Goal: Ask a question: Seek information or help from site administrators or community

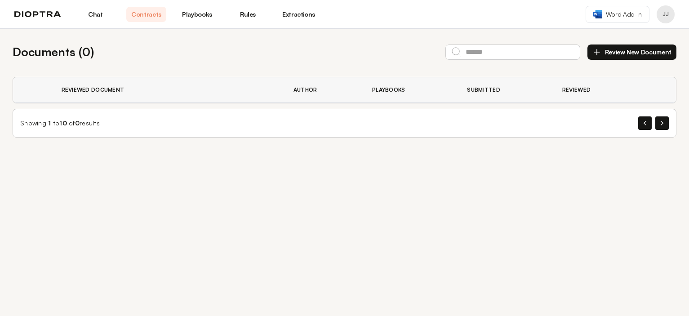
click at [90, 11] on link "Chat" at bounding box center [95, 14] width 40 height 15
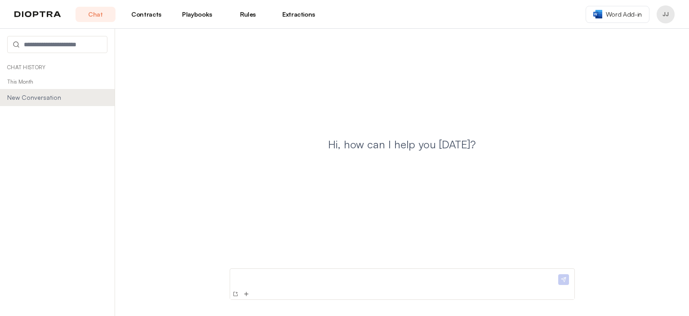
drag, startPoint x: 159, startPoint y: 254, endPoint x: 172, endPoint y: 263, distance: 15.2
drag, startPoint x: 172, startPoint y: 263, endPoint x: 294, endPoint y: 286, distance: 124.9
click at [294, 286] on div at bounding box center [395, 280] width 323 height 16
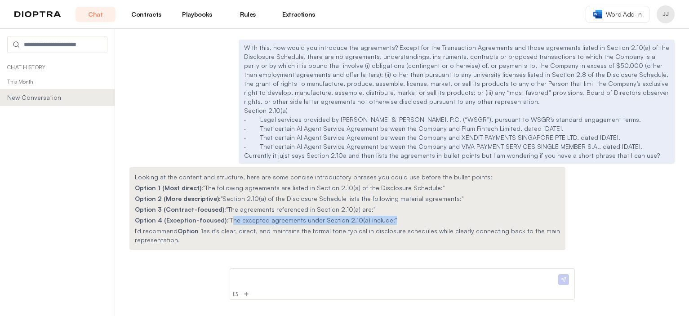
drag, startPoint x: 381, startPoint y: 220, endPoint x: 227, endPoint y: 215, distance: 153.8
click at [227, 215] on div "Looking at the content and structure, here are some concise introductory phrase…" at bounding box center [347, 208] width 436 height 83
click at [187, 273] on div "With this, how would you introduce the agreements? Except for the Transaction A…" at bounding box center [402, 172] width 574 height 287
drag, startPoint x: 226, startPoint y: 218, endPoint x: 380, endPoint y: 222, distance: 153.7
click at [380, 222] on p "Option 4 (Exception-focused): "The excepted agreements under Section 2.10(a) in…" at bounding box center [347, 220] width 425 height 9
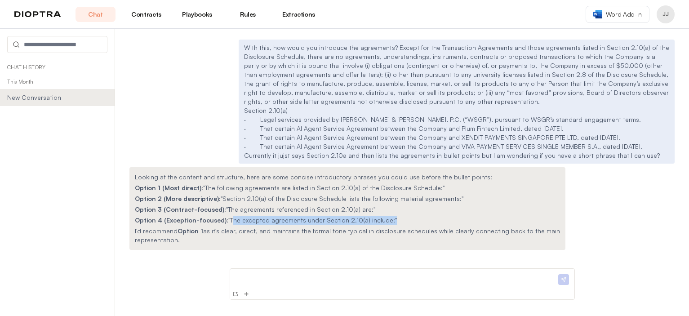
copy p "The excepted agreements under Section 2.10(a) include:"
click at [319, 277] on p at bounding box center [395, 276] width 323 height 9
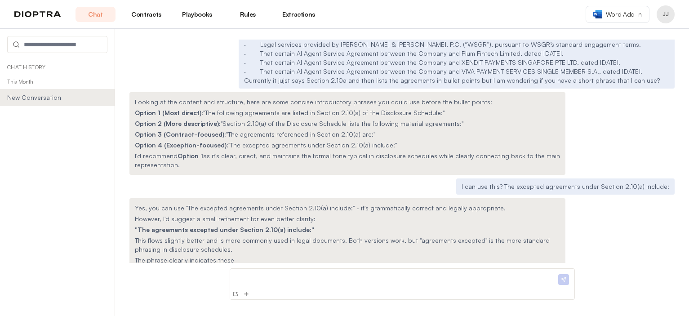
scroll to position [86, 0]
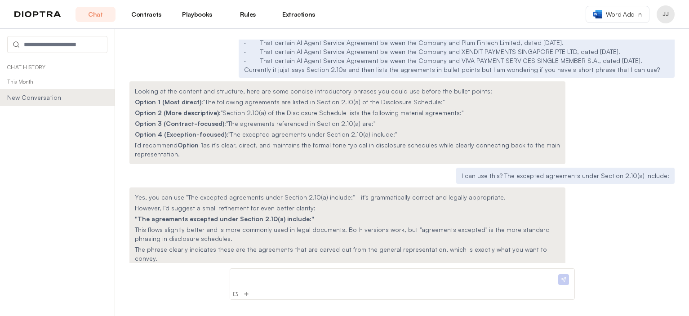
drag, startPoint x: 202, startPoint y: 102, endPoint x: 432, endPoint y: 103, distance: 229.6
click at [432, 103] on p "Option 1 (Most direct): "The following agreements are listed in Section 2.10(a)…" at bounding box center [347, 102] width 425 height 9
copy p ""The following agreements are listed in Section 2.10(a) of the Disclosure Sched…"
click at [177, 271] on div "With this, how would you introduce the agreements? Except for the Transaction A…" at bounding box center [402, 172] width 574 height 287
click at [258, 280] on p at bounding box center [395, 276] width 323 height 9
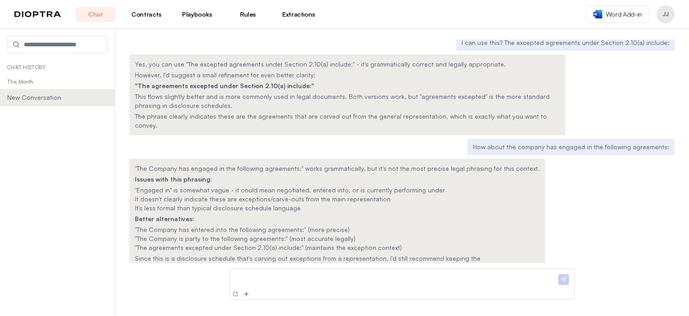
scroll to position [228, 0]
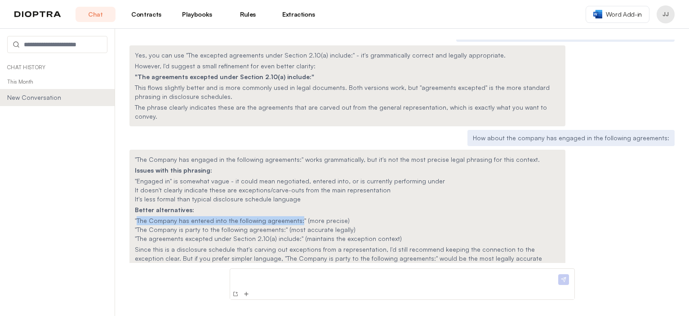
drag, startPoint x: 136, startPoint y: 211, endPoint x: 296, endPoint y: 212, distance: 159.5
click at [296, 217] on span ""The Company has entered into the following agreements:" (more precise)" at bounding box center [242, 221] width 215 height 8
copy span "The Company has entered into the following agreements:"
click at [253, 250] on p "Since this is a disclosure schedule that's carving out exceptions from a repres…" at bounding box center [347, 258] width 425 height 27
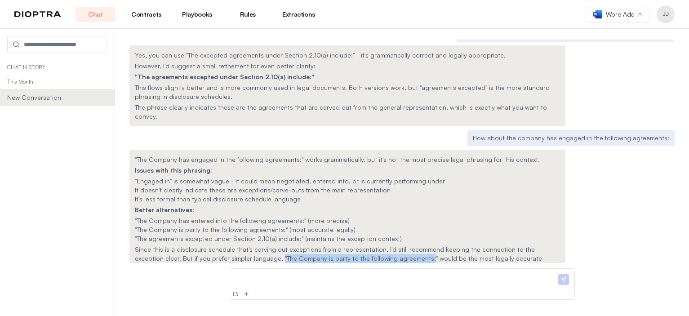
drag, startPoint x: 232, startPoint y: 247, endPoint x: 373, endPoint y: 251, distance: 141.2
click at [373, 251] on p "Since this is a disclosure schedule that's carving out exceptions from a repres…" at bounding box center [347, 258] width 425 height 27
copy p ""The Company is party to the following agreements:"
click at [283, 280] on p at bounding box center [395, 276] width 323 height 9
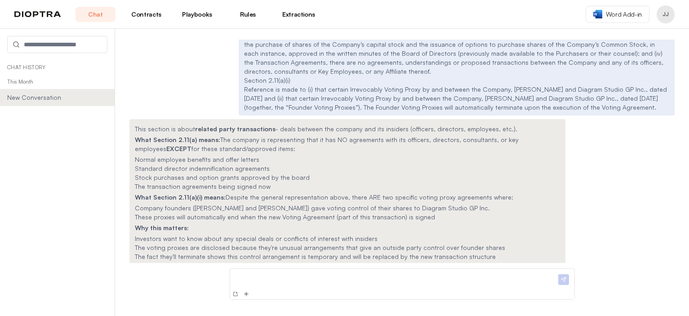
scroll to position [313, 0]
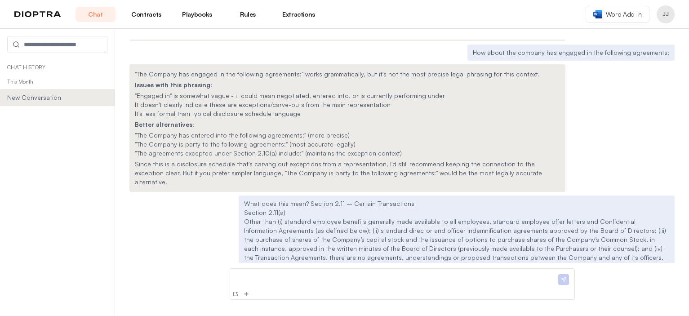
click at [311, 280] on p at bounding box center [395, 276] width 323 height 9
click at [264, 274] on p "**********" at bounding box center [395, 276] width 323 height 9
click at [316, 277] on p "**********" at bounding box center [395, 276] width 323 height 9
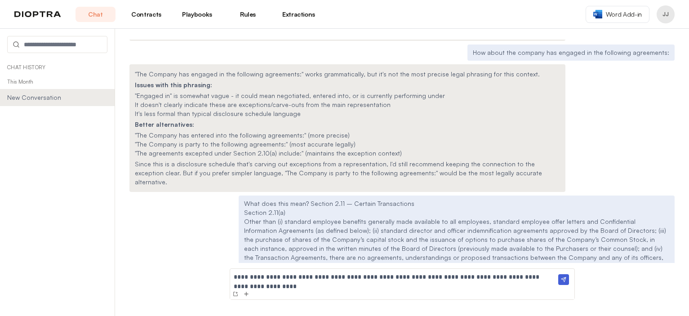
click at [533, 276] on p "**********" at bounding box center [395, 276] width 323 height 9
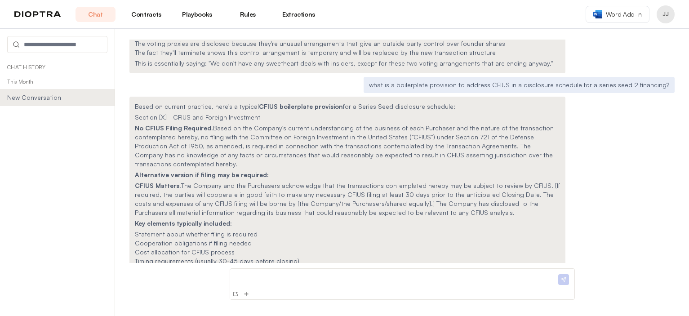
scroll to position [726, 0]
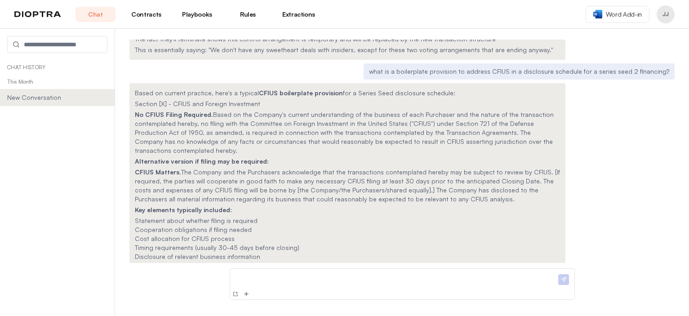
click at [266, 282] on div at bounding box center [395, 280] width 323 height 16
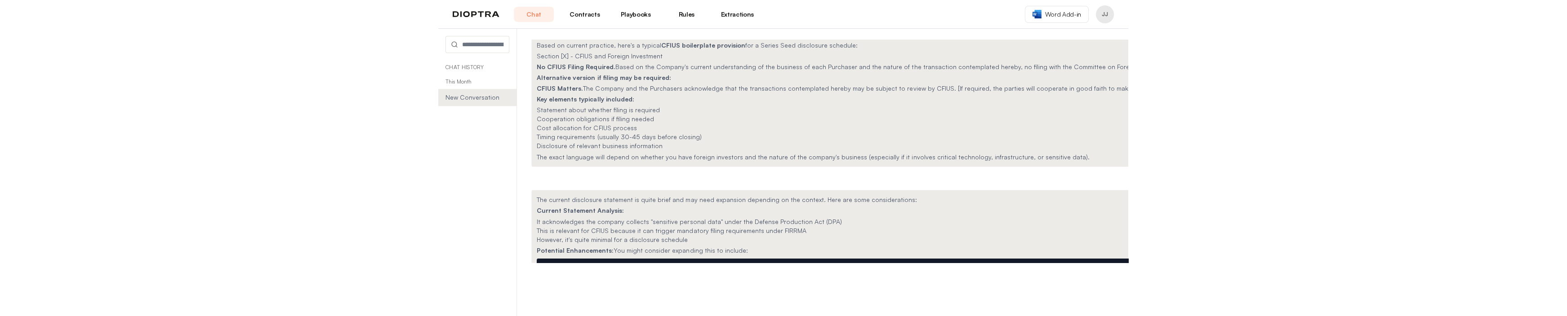
scroll to position [701, 0]
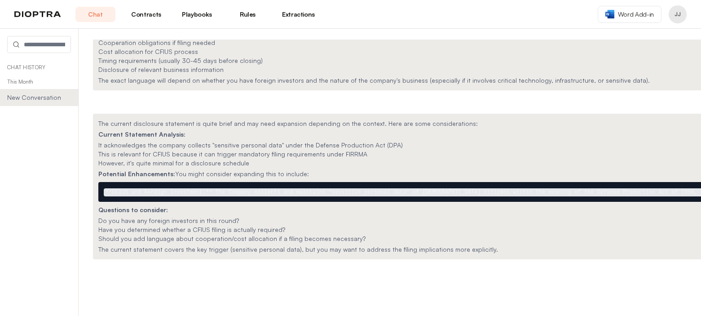
drag, startPoint x: 701, startPoint y: 231, endPoint x: 719, endPoint y: 233, distance: 19.0
click at [688, 233] on html "Chat Contracts Playbooks Rules Extractions Word Add-in JJ Chat History This Mon…" at bounding box center [350, 158] width 701 height 316
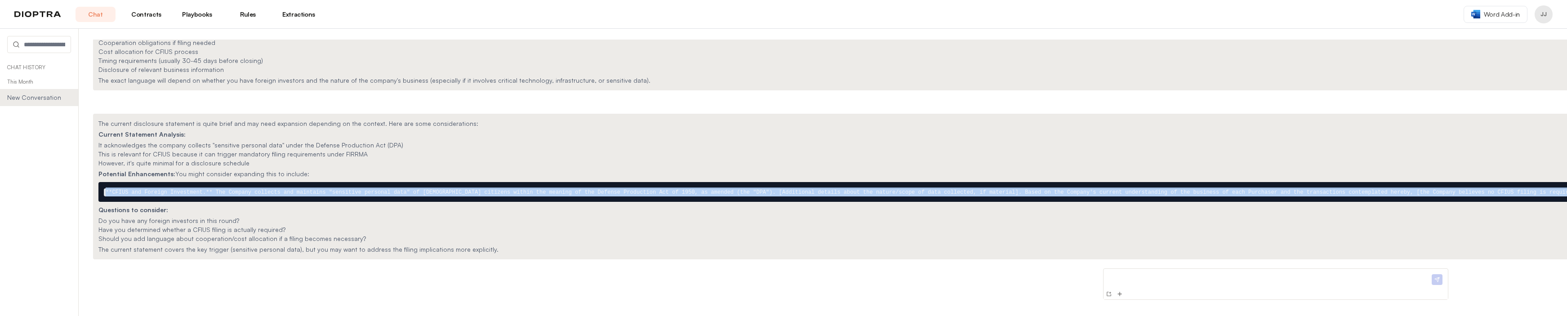
click at [688, 188] on code "**CFIUS and Foreign Investment.** The Company collects and maintains "sensitive…" at bounding box center [1275, 192] width 2343 height 8
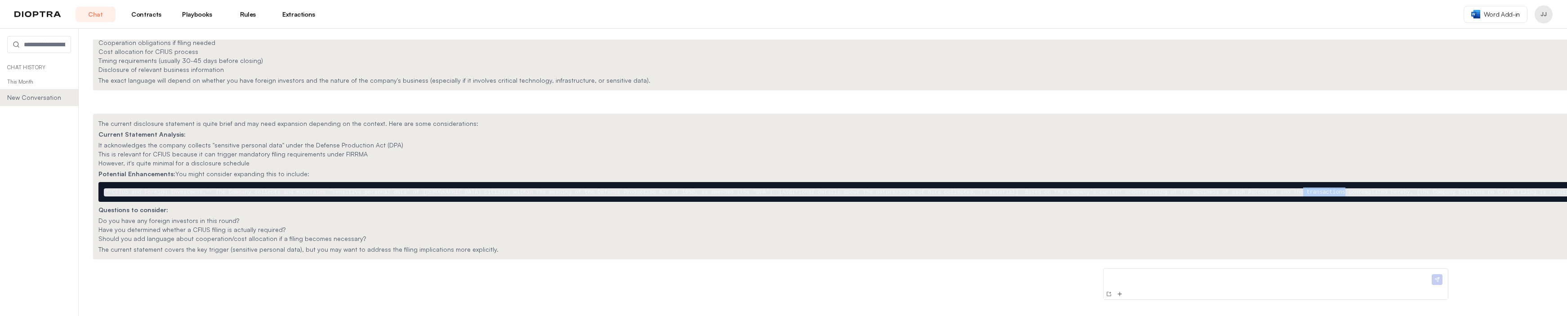
click at [688, 188] on code "**CFIUS and Foreign Investment.** The Company collects and maintains "sensitive…" at bounding box center [1275, 192] width 2343 height 8
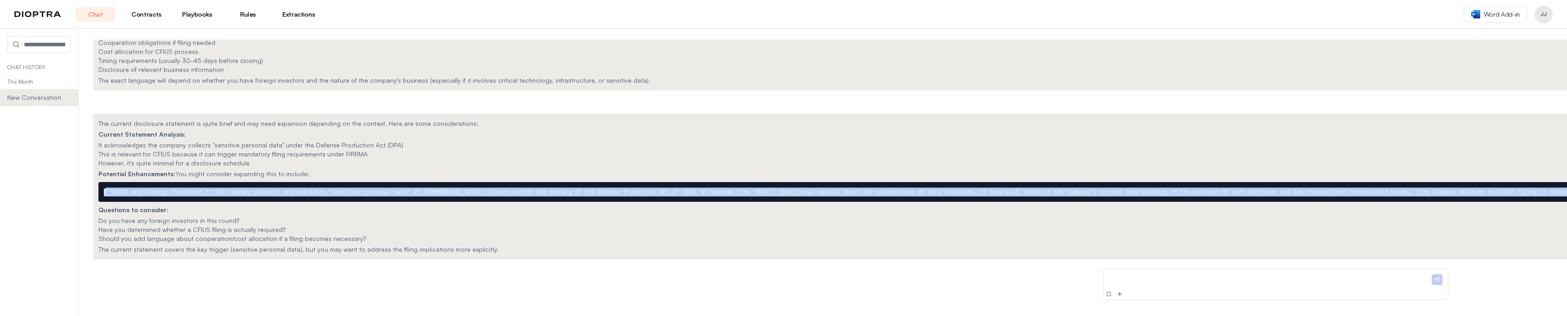
click at [688, 188] on code "**CFIUS and Foreign Investment.** The Company collects and maintains "sensitive…" at bounding box center [1275, 192] width 2343 height 8
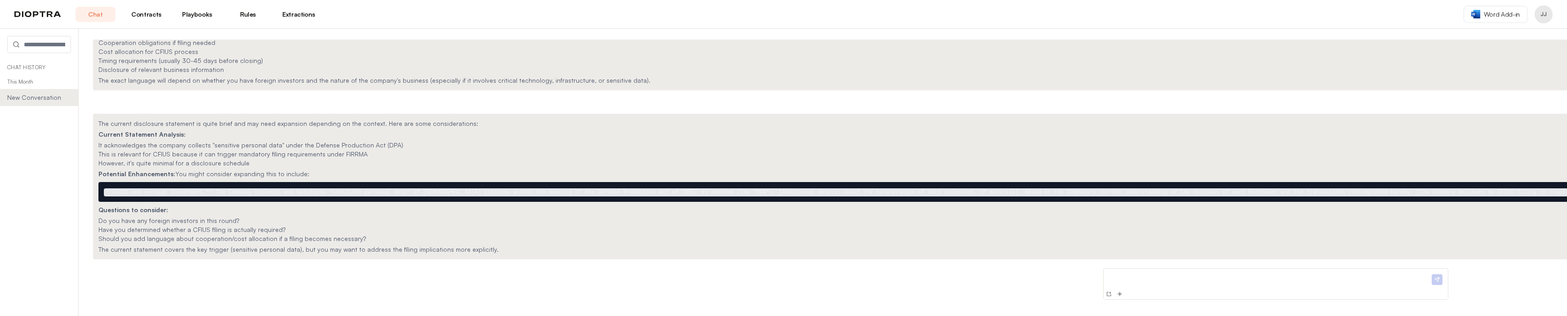
click at [172, 265] on div "With this, how would you introduce the agreements? Except for the Transaction A…" at bounding box center [1275, 172] width 2393 height 287
click at [175, 271] on div "With this, how would you introduce the agreements? Except for the Transaction A…" at bounding box center [1275, 172] width 2393 height 287
click at [279, 263] on div "With this, how would you introduce the agreements? Except for the Transaction A…" at bounding box center [1275, 172] width 2393 height 287
drag, startPoint x: 194, startPoint y: 231, endPoint x: 162, endPoint y: 206, distance: 40.1
click at [173, 216] on ul "Do you have any foreign investors in this round? Have you determined whether a …" at bounding box center [1038, 229] width 1881 height 27
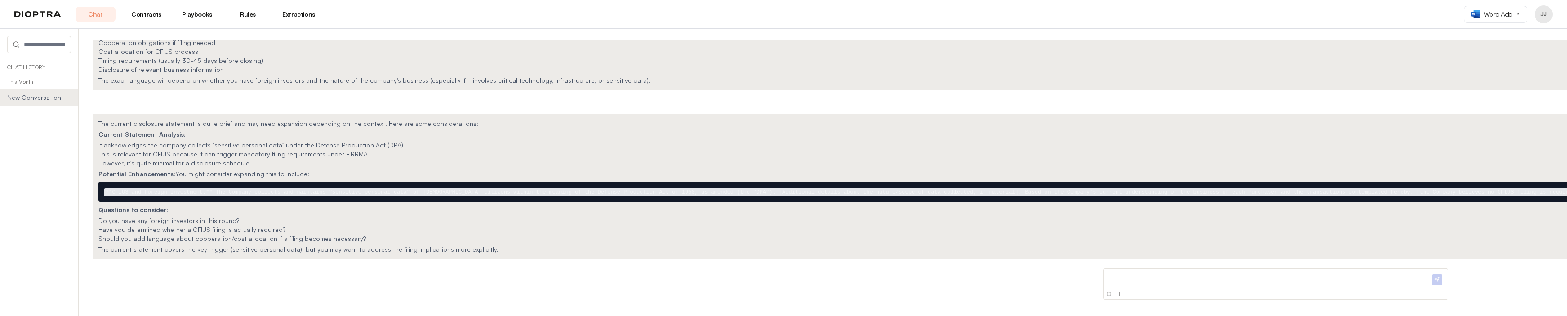
click at [106, 206] on strong "Questions to consider:" at bounding box center [133, 210] width 70 height 8
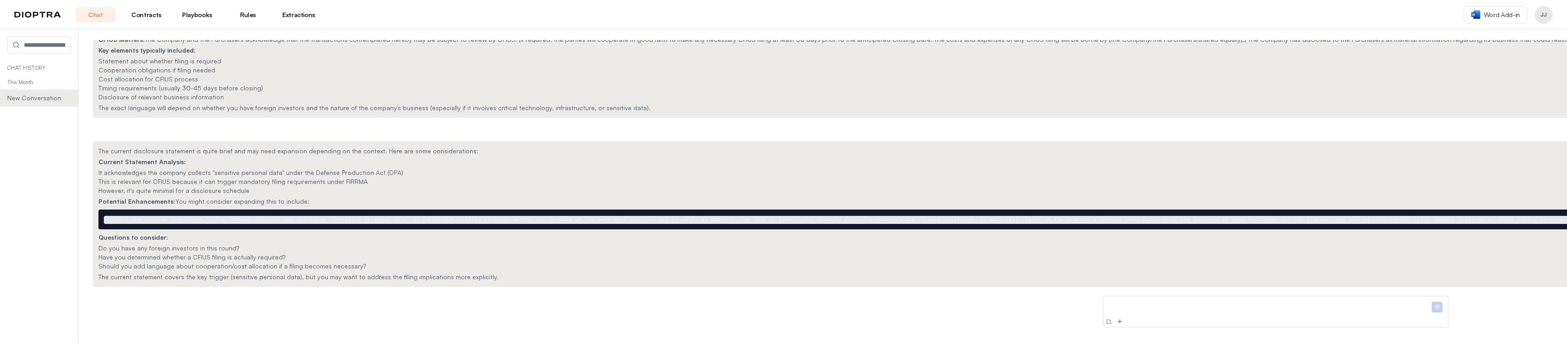
scroll to position [674, 0]
click at [688, 300] on p at bounding box center [1268, 304] width 323 height 9
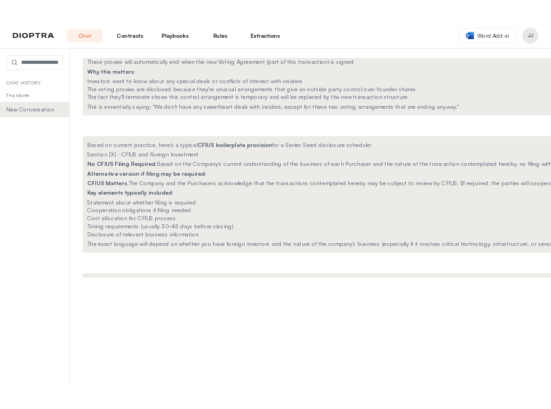
scroll to position [587, 0]
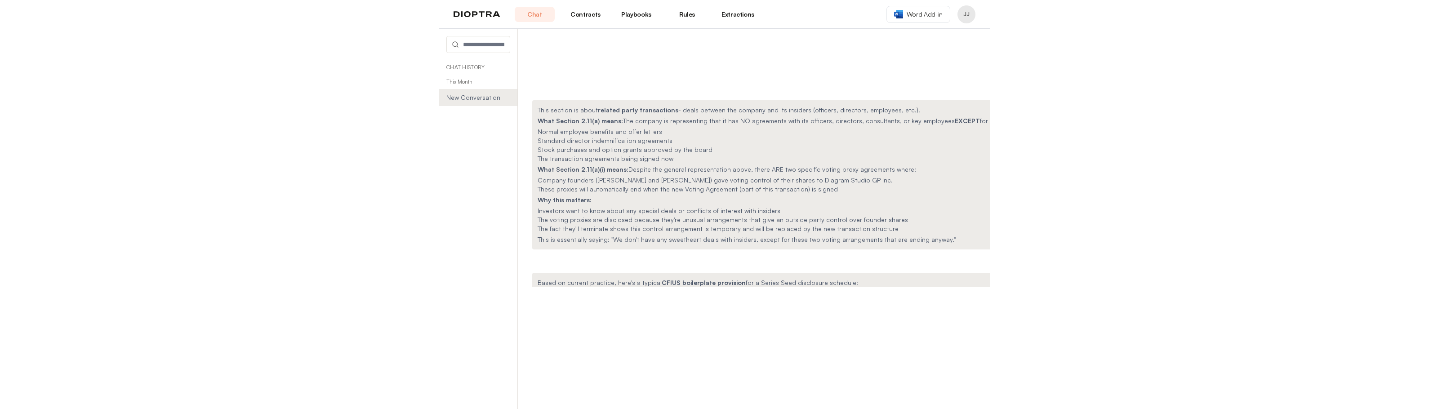
scroll to position [360, 0]
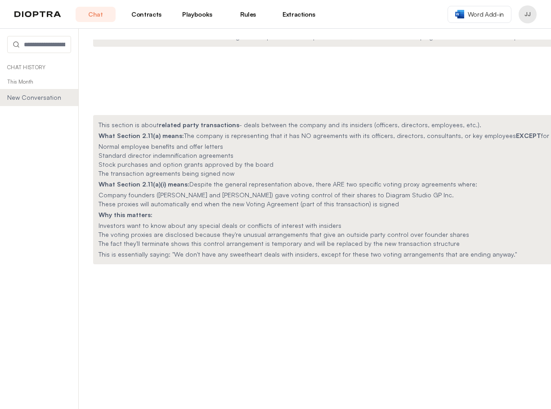
click at [455, 186] on p "What Section 2.11(a)(i) means: Despite the general representation above, there …" at bounding box center [371, 184] width 546 height 9
click at [422, 193] on li "Company founders ([PERSON_NAME] and [PERSON_NAME]) gave voting control of their…" at bounding box center [371, 195] width 546 height 9
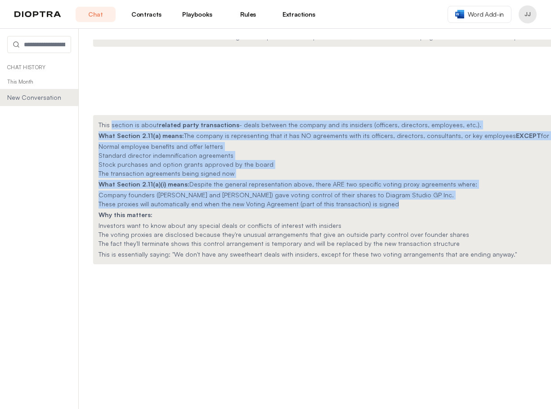
drag, startPoint x: 391, startPoint y: 206, endPoint x: 109, endPoint y: 115, distance: 295.9
click at [109, 115] on div "This section is about related party transactions - deals between the company an…" at bounding box center [371, 189] width 557 height 149
click at [103, 132] on p "What Section 2.11(a) means: The company is representing that it has NO agreemen…" at bounding box center [371, 135] width 546 height 9
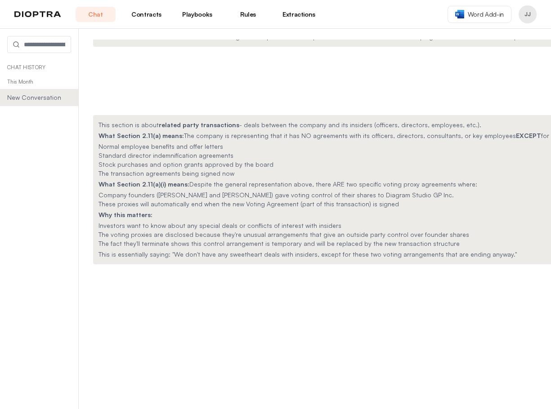
click at [94, 122] on div "This section is about related party transactions - deals between the company an…" at bounding box center [371, 189] width 557 height 149
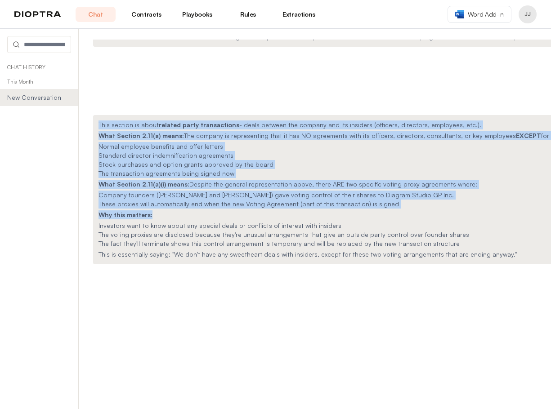
drag, startPoint x: 95, startPoint y: 124, endPoint x: 391, endPoint y: 211, distance: 308.3
click at [391, 214] on div "This section is about related party transactions - deals between the company an…" at bounding box center [371, 189] width 557 height 149
copy div "This section is about related party transactions - deals between the company an…"
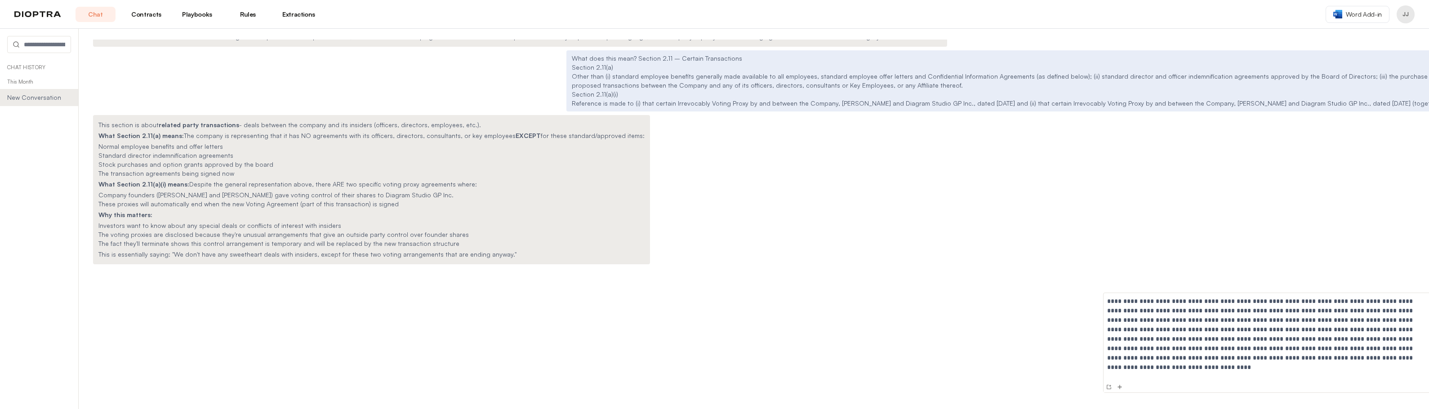
click at [688, 316] on p "**********" at bounding box center [1268, 330] width 323 height 66
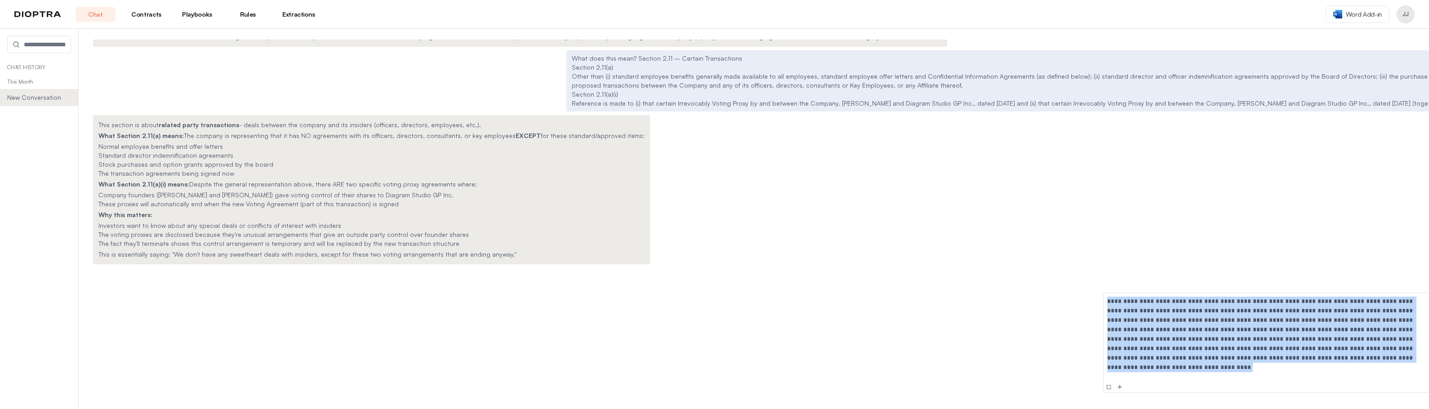
click at [688, 316] on p "**********" at bounding box center [1268, 330] width 323 height 66
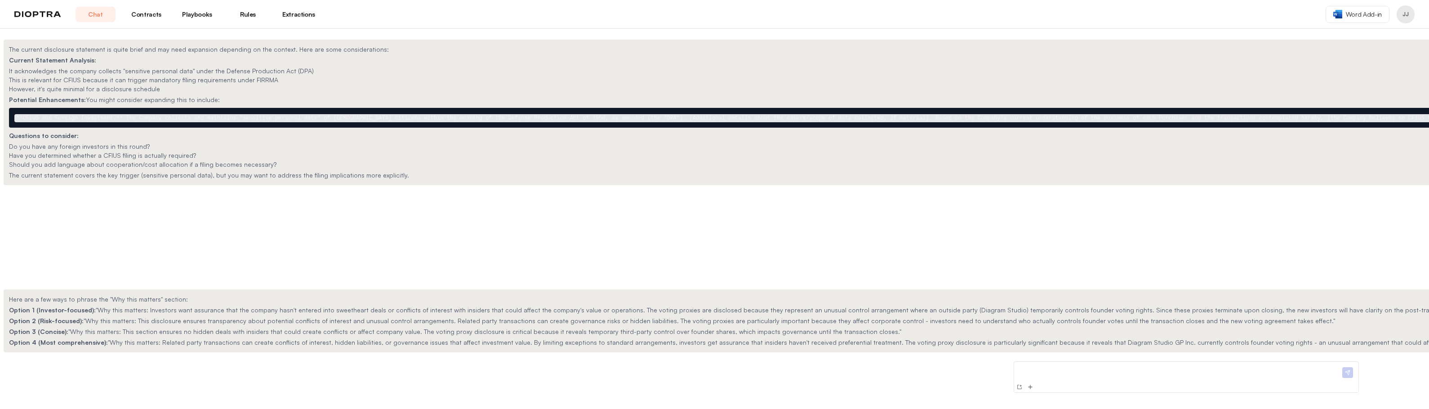
scroll to position [786, 0]
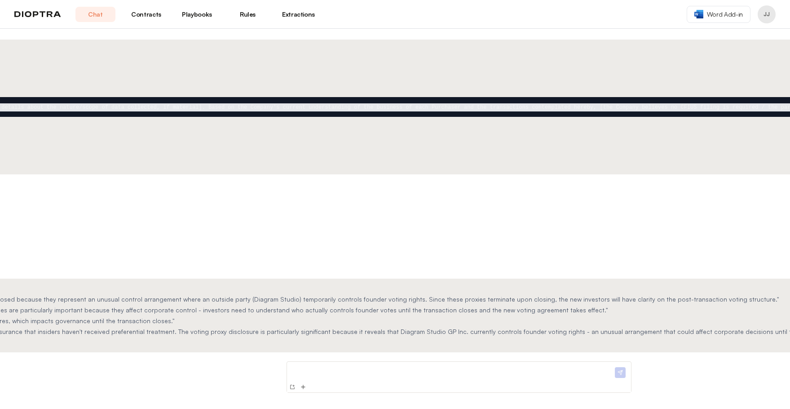
scroll to position [0, 804]
click at [306, 362] on div at bounding box center [471, 372] width 344 height 20
click at [299, 362] on div at bounding box center [471, 372] width 344 height 20
click at [302, 365] on p at bounding box center [463, 369] width 323 height 9
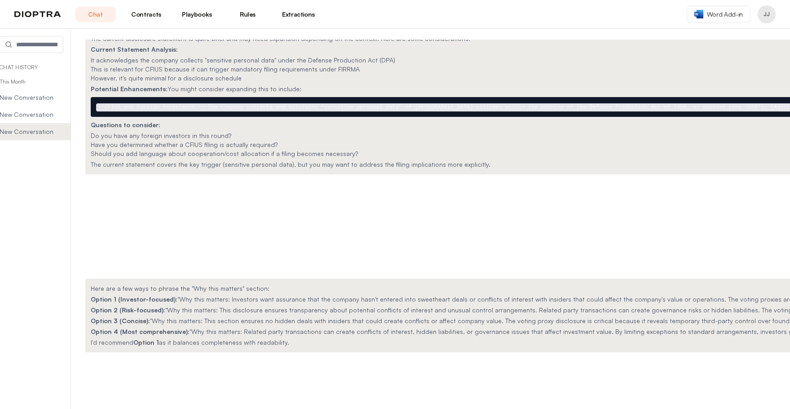
scroll to position [0, 6]
drag, startPoint x: 781, startPoint y: 188, endPoint x: 781, endPoint y: 242, distance: 53.5
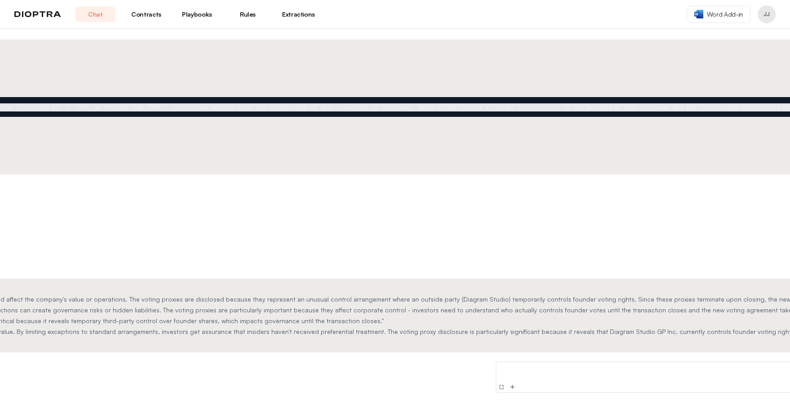
scroll to position [0, 639]
click at [468, 365] on p at bounding box center [629, 369] width 323 height 9
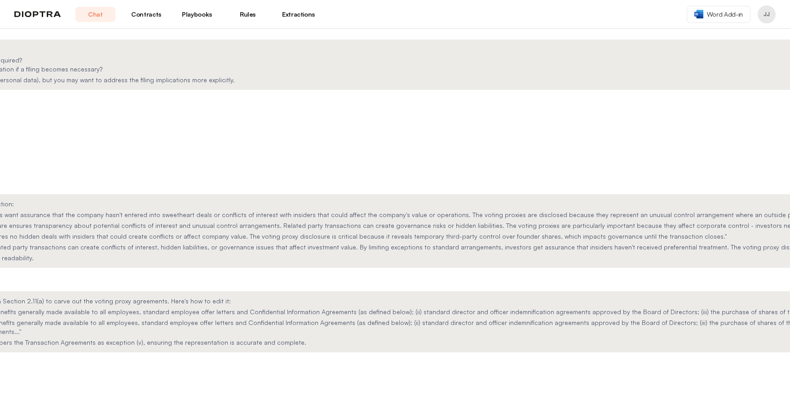
scroll to position [0, 279]
drag, startPoint x: 279, startPoint y: 393, endPoint x: 333, endPoint y: 391, distance: 53.9
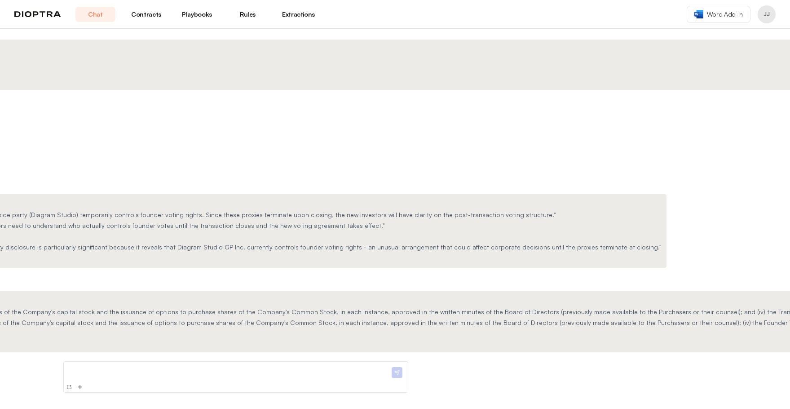
scroll to position [0, 1038]
click at [568, 2] on header "Chat Contracts Playbooks Rules Extractions Word Add-in JJ" at bounding box center [395, 14] width 790 height 29
click at [240, 365] on p at bounding box center [230, 369] width 323 height 9
click at [239, 365] on p at bounding box center [230, 369] width 323 height 9
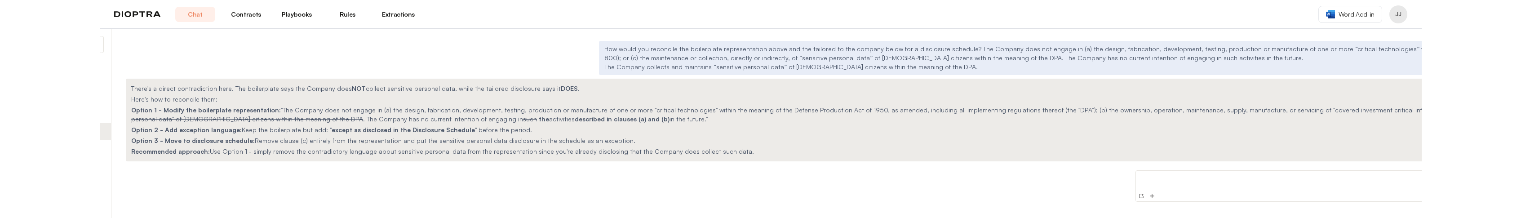
scroll to position [0, 71]
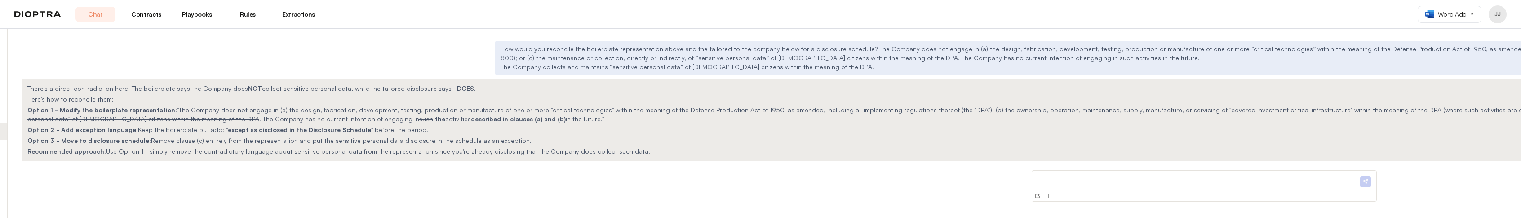
click at [459, 129] on div "There's a direct contradiction here. The boilerplate says the Company does NOT …" at bounding box center [968, 120] width 1892 height 83
click at [170, 114] on del "the maintenance or collection, directly or indirectly, of "sensitive personal d…" at bounding box center [960, 114] width 1866 height 17
click at [171, 114] on del "the maintenance or collection, directly or indirectly, of "sensitive personal d…" at bounding box center [960, 114] width 1866 height 17
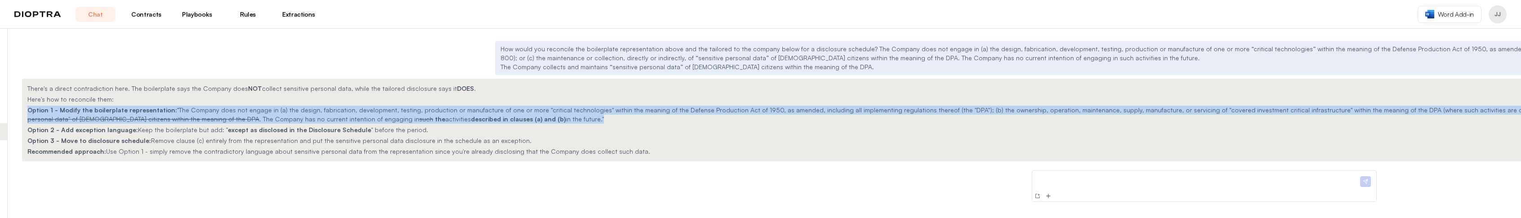
click at [171, 114] on del "the maintenance or collection, directly or indirectly, of "sensitive personal d…" at bounding box center [960, 114] width 1866 height 17
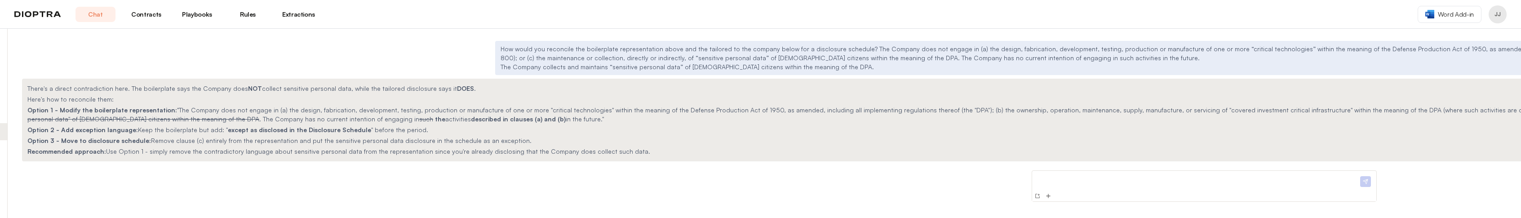
click at [155, 88] on div "There's a direct contradiction here. The boilerplate says the Company does NOT …" at bounding box center [968, 120] width 1892 height 83
drag, startPoint x: 168, startPoint y: 103, endPoint x: 601, endPoint y: 111, distance: 433.3
click at [601, 111] on p "Option 1 - Modify the boilerplate representation: "The Company does not engage …" at bounding box center [967, 115] width 1881 height 18
copy p "The Company does not engage in (a) the design, fabrication, development, testin…"
click at [573, 114] on p "Option 1 - Modify the boilerplate representation: "The Company does not engage …" at bounding box center [967, 115] width 1881 height 18
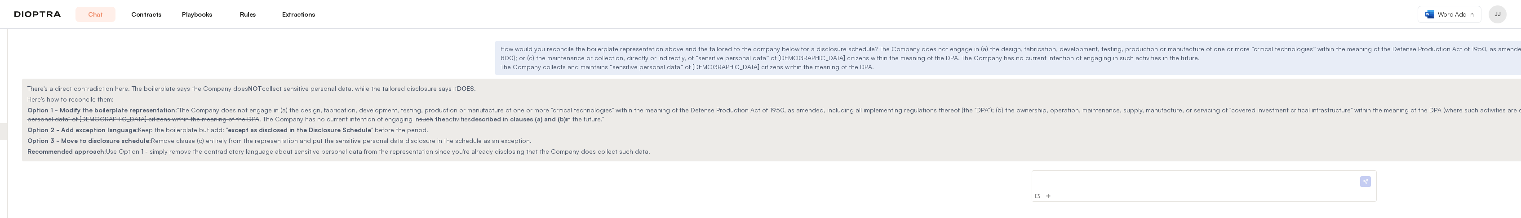
click at [540, 160] on div "With this, how would you introduce the agreements? Except for the Transaction A…" at bounding box center [1204, 123] width 2393 height 189
click at [1036, 174] on p at bounding box center [1197, 178] width 323 height 9
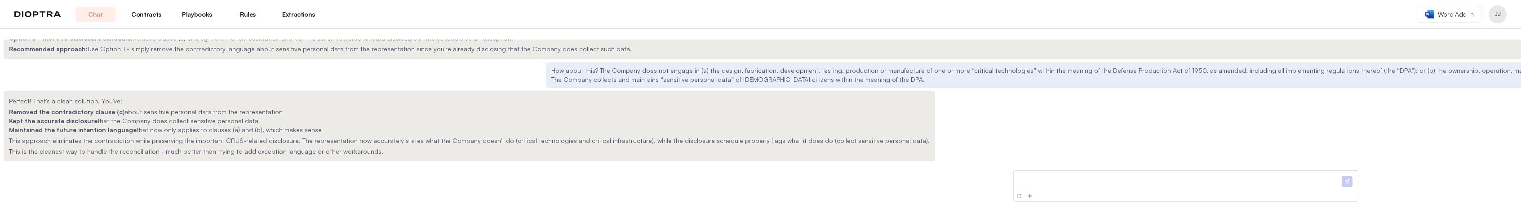
scroll to position [1644, 0]
click at [1022, 175] on p at bounding box center [1178, 178] width 323 height 9
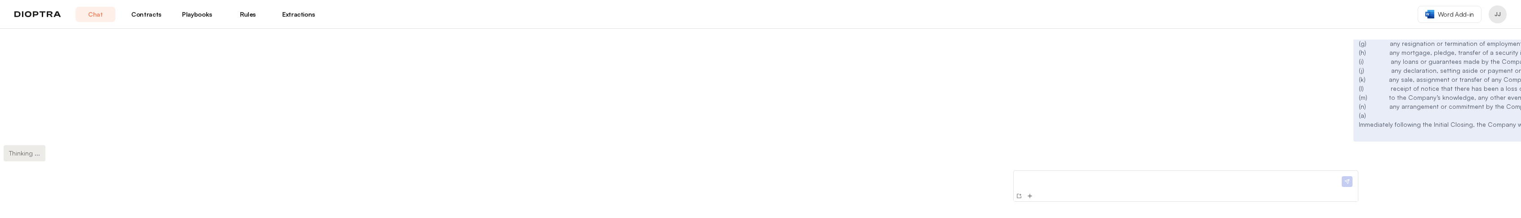
scroll to position [1864, 0]
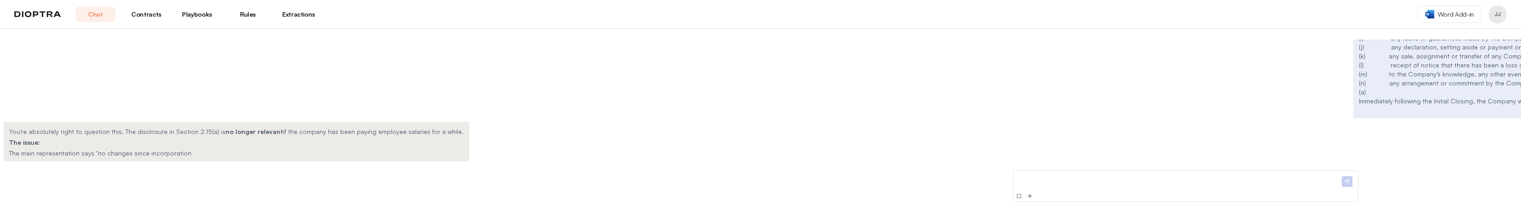
click at [785, 122] on div "You're absolutely right to question this. The disclosure in Section 2.15(a) is …" at bounding box center [1186, 142] width 2365 height 40
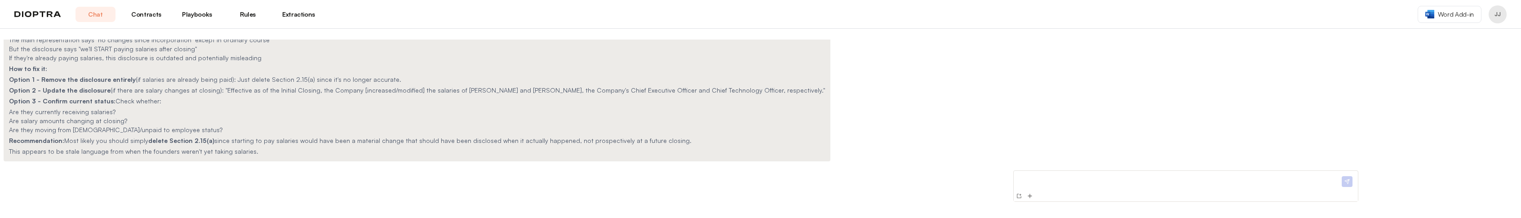
scroll to position [1973, 0]
click at [1064, 174] on p at bounding box center [1178, 178] width 323 height 9
